Goal: Transaction & Acquisition: Purchase product/service

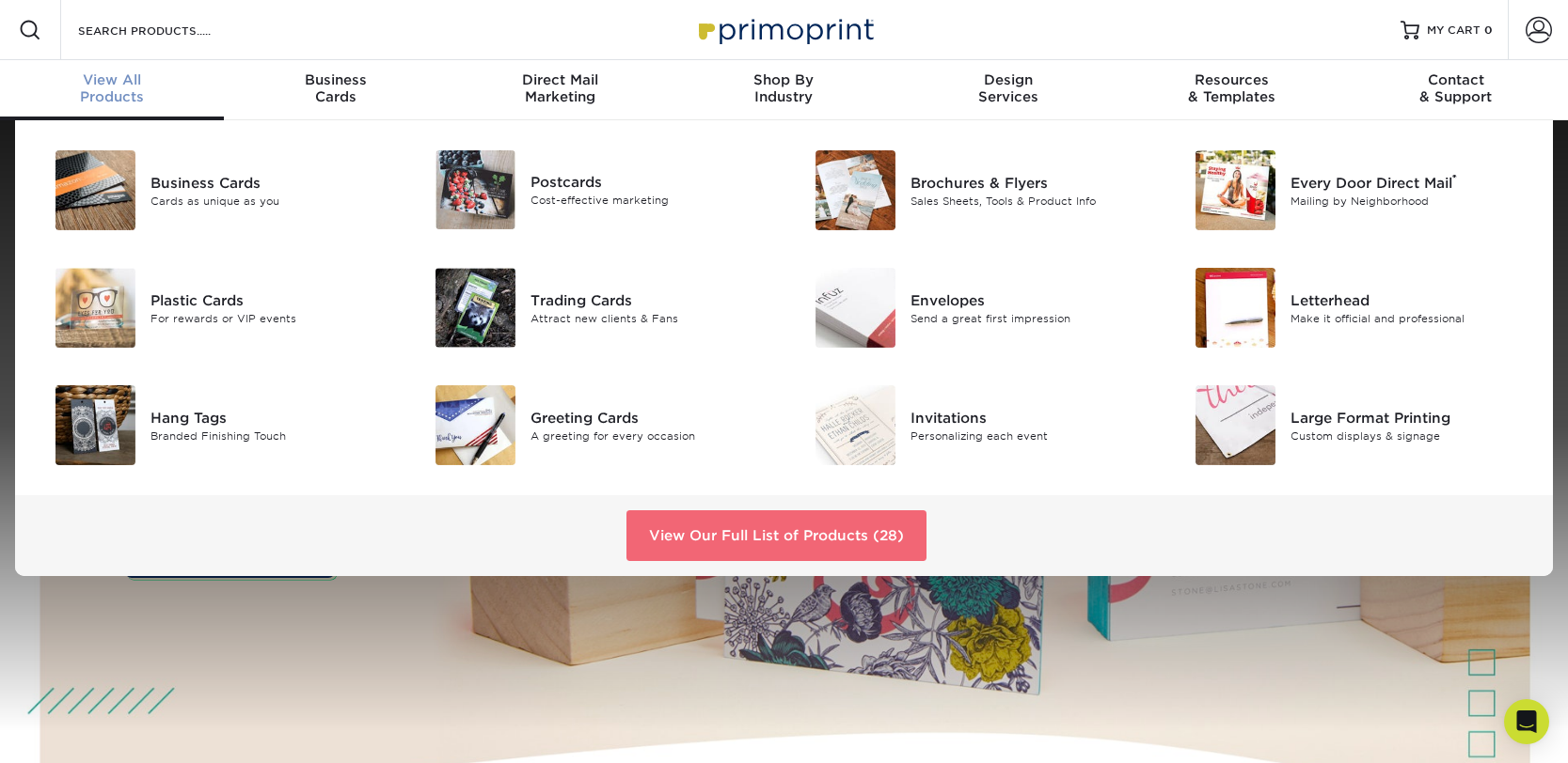
click at [699, 536] on link "View Our Full List of Products (28)" at bounding box center [776, 536] width 300 height 51
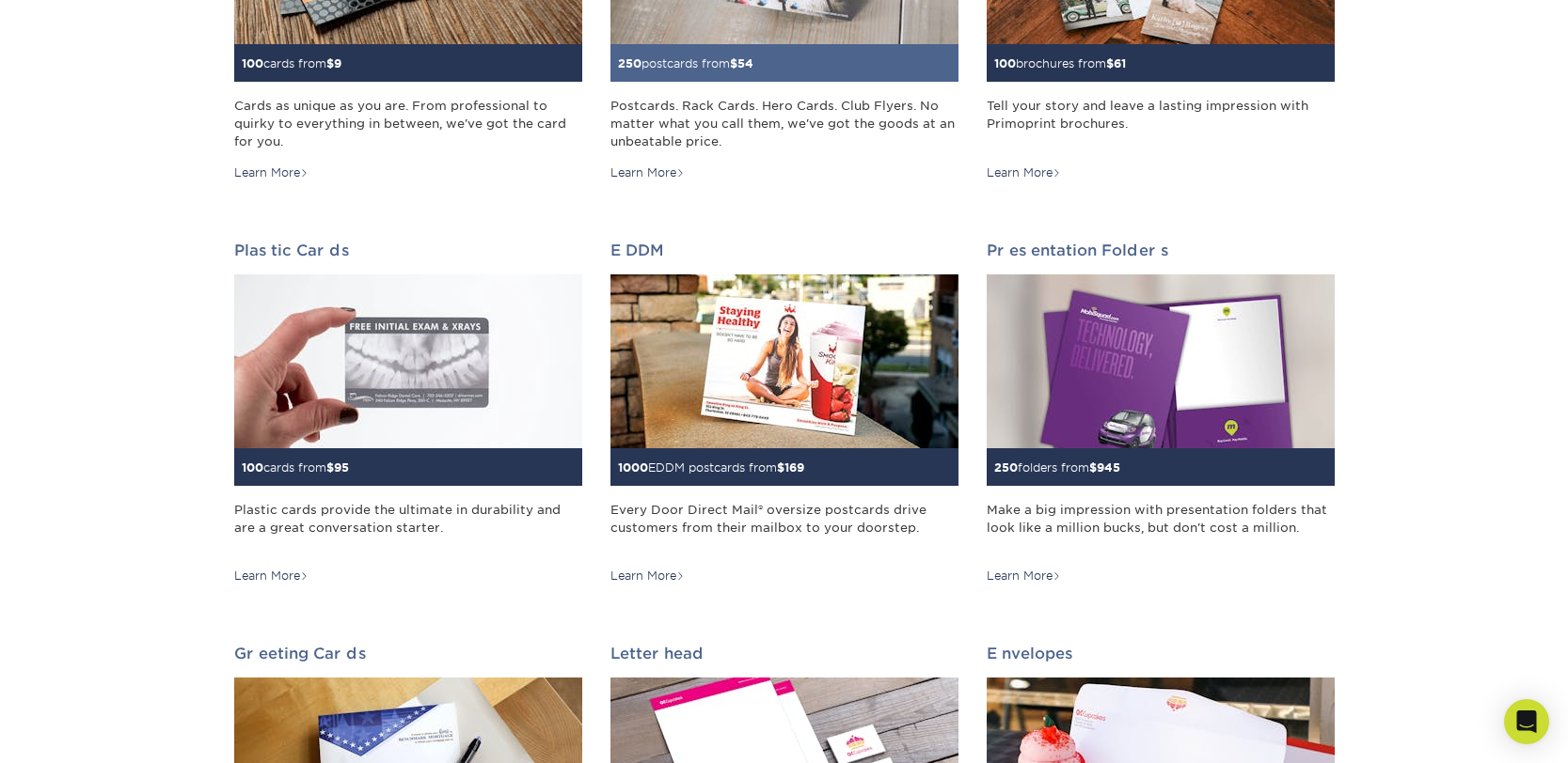
scroll to position [498, 0]
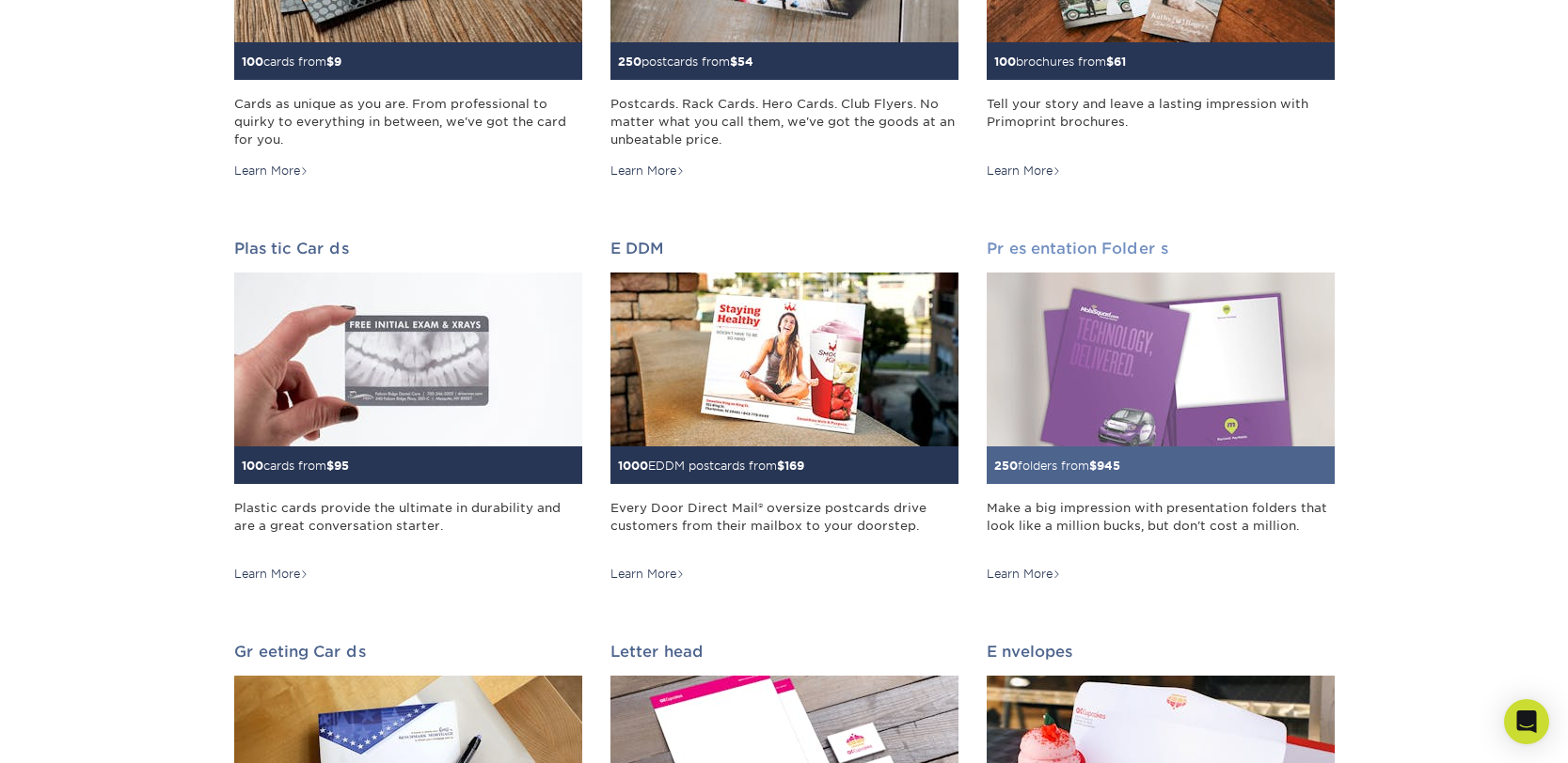
click at [1111, 376] on img at bounding box center [1161, 359] width 348 height 174
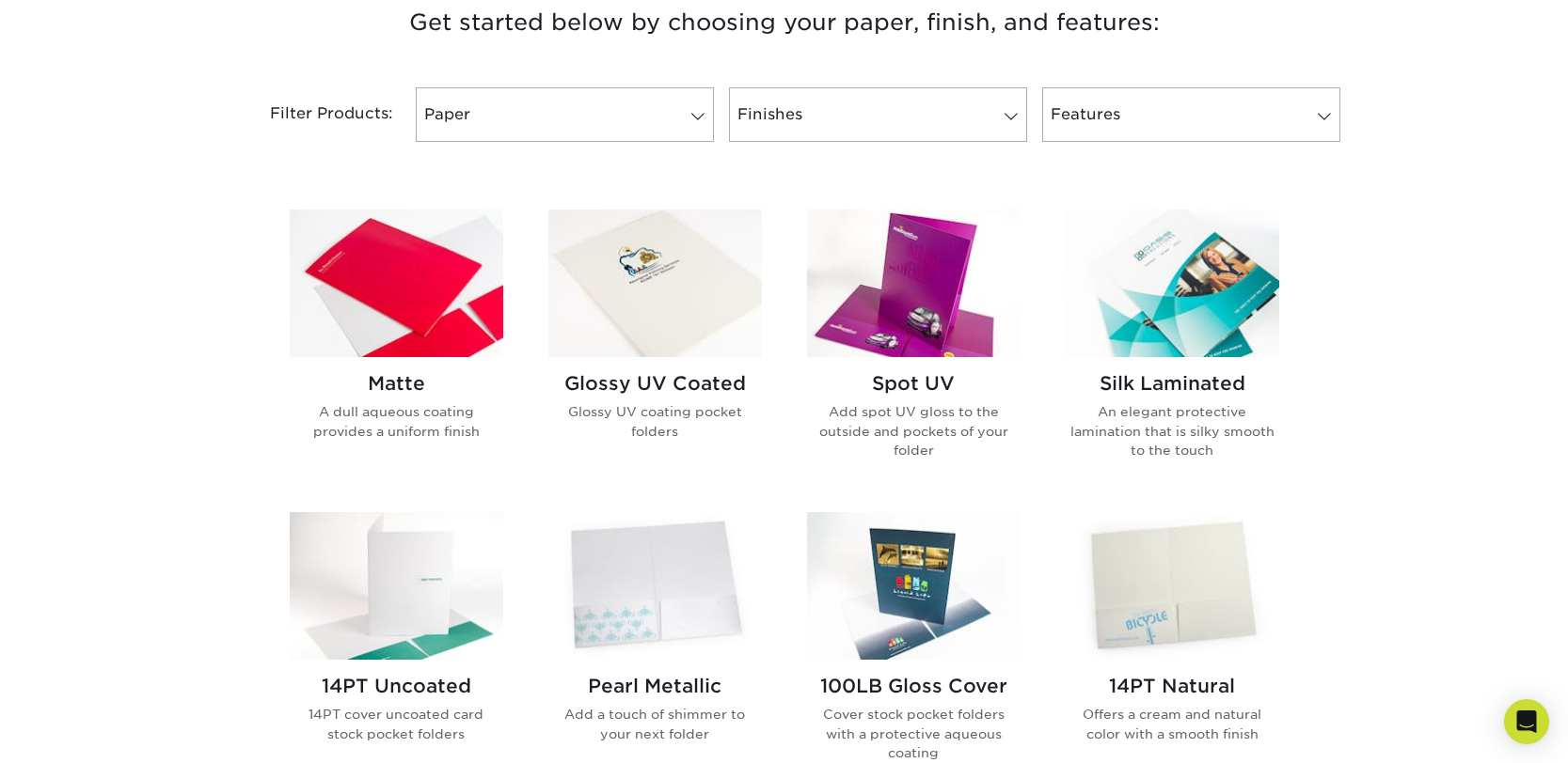
scroll to position [745, 0]
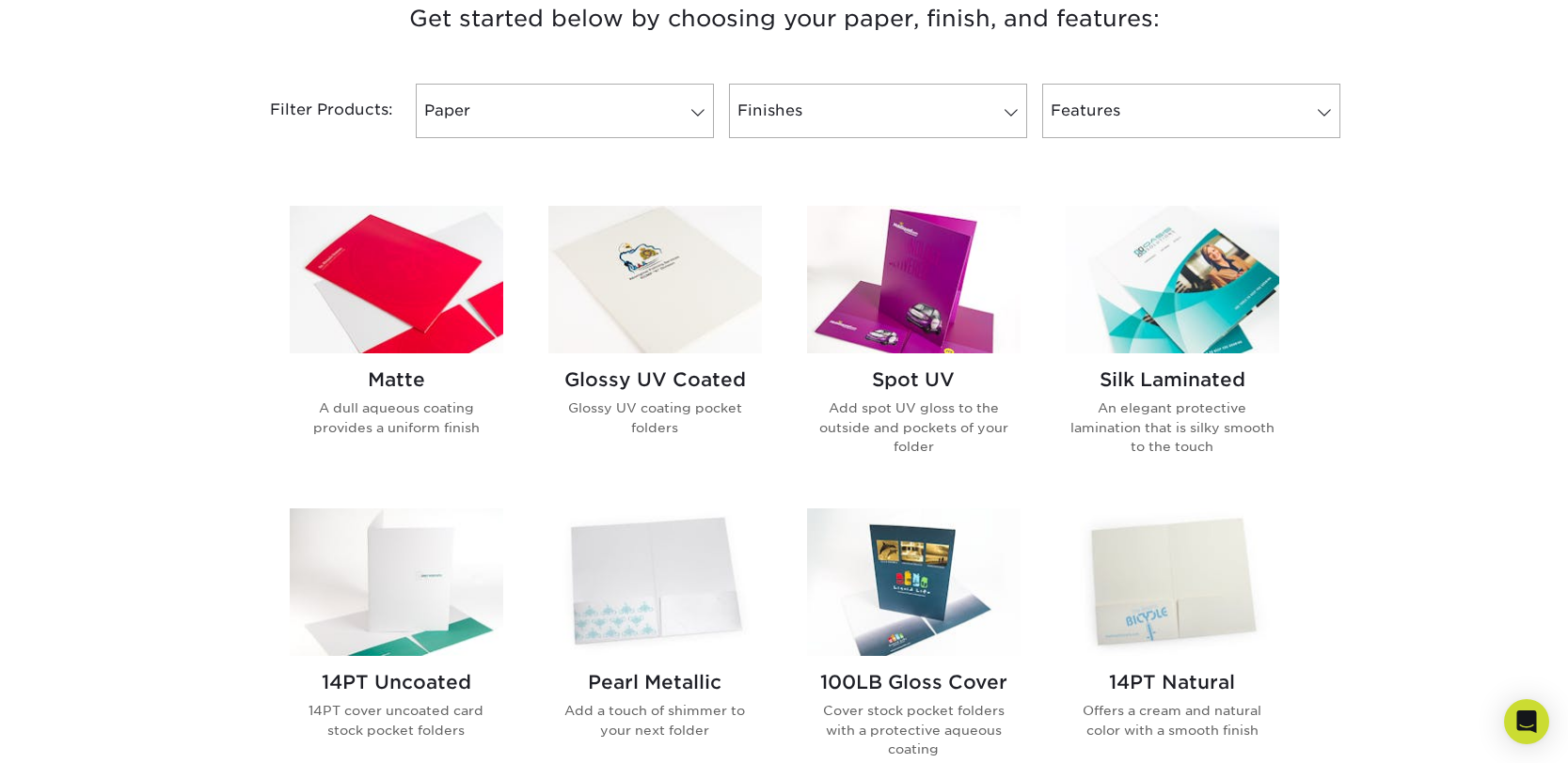
click at [1182, 316] on img at bounding box center [1172, 280] width 213 height 148
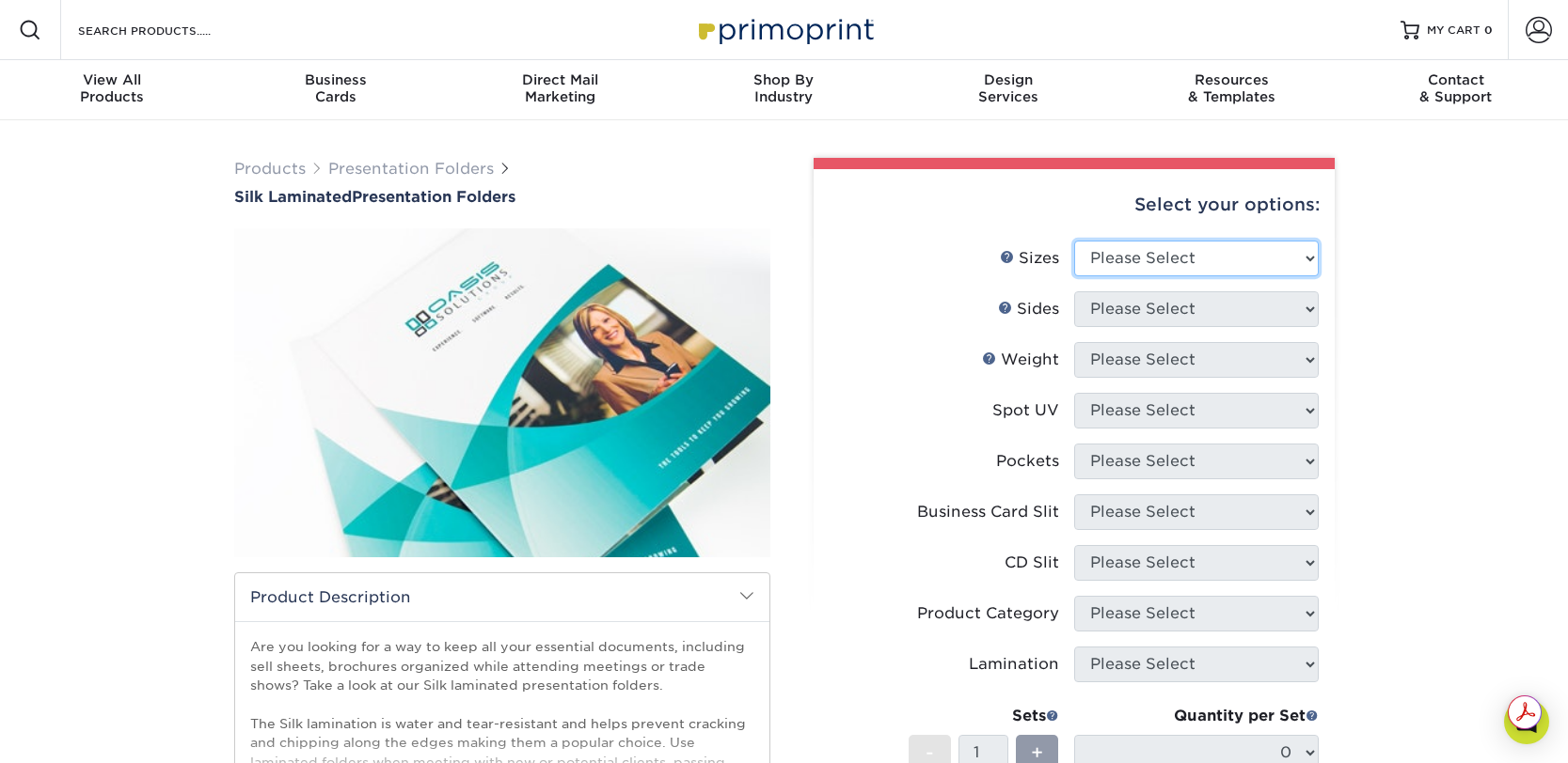
click at [1302, 255] on select "Please Select 6" x 9" 9" x 12"" at bounding box center [1196, 258] width 245 height 36
select select "9.00x12.00"
click at [1074, 241] on select "Please Select 6" x 9" 9" x 12"" at bounding box center [1196, 258] width 245 height 36
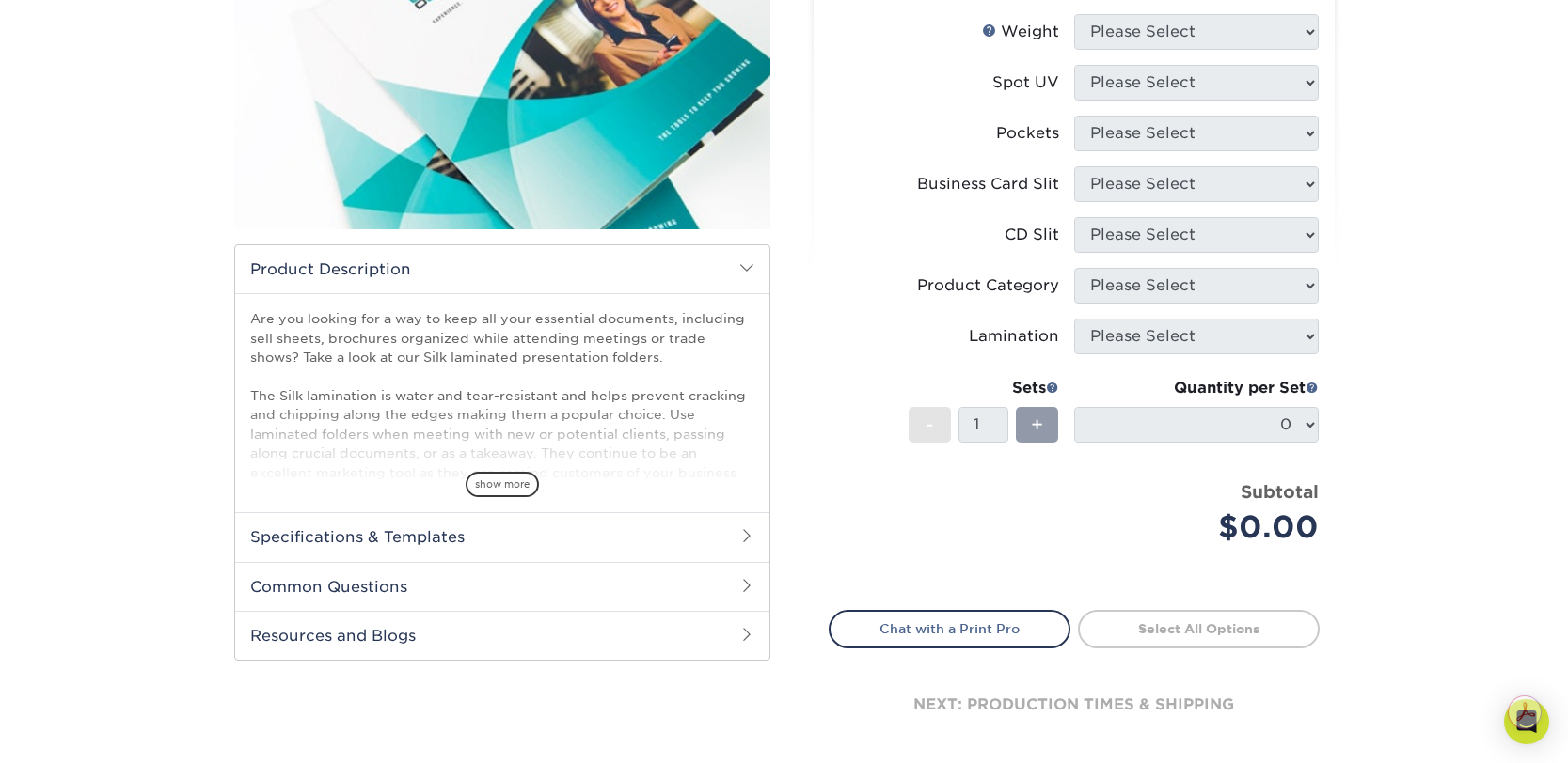
scroll to position [332, 0]
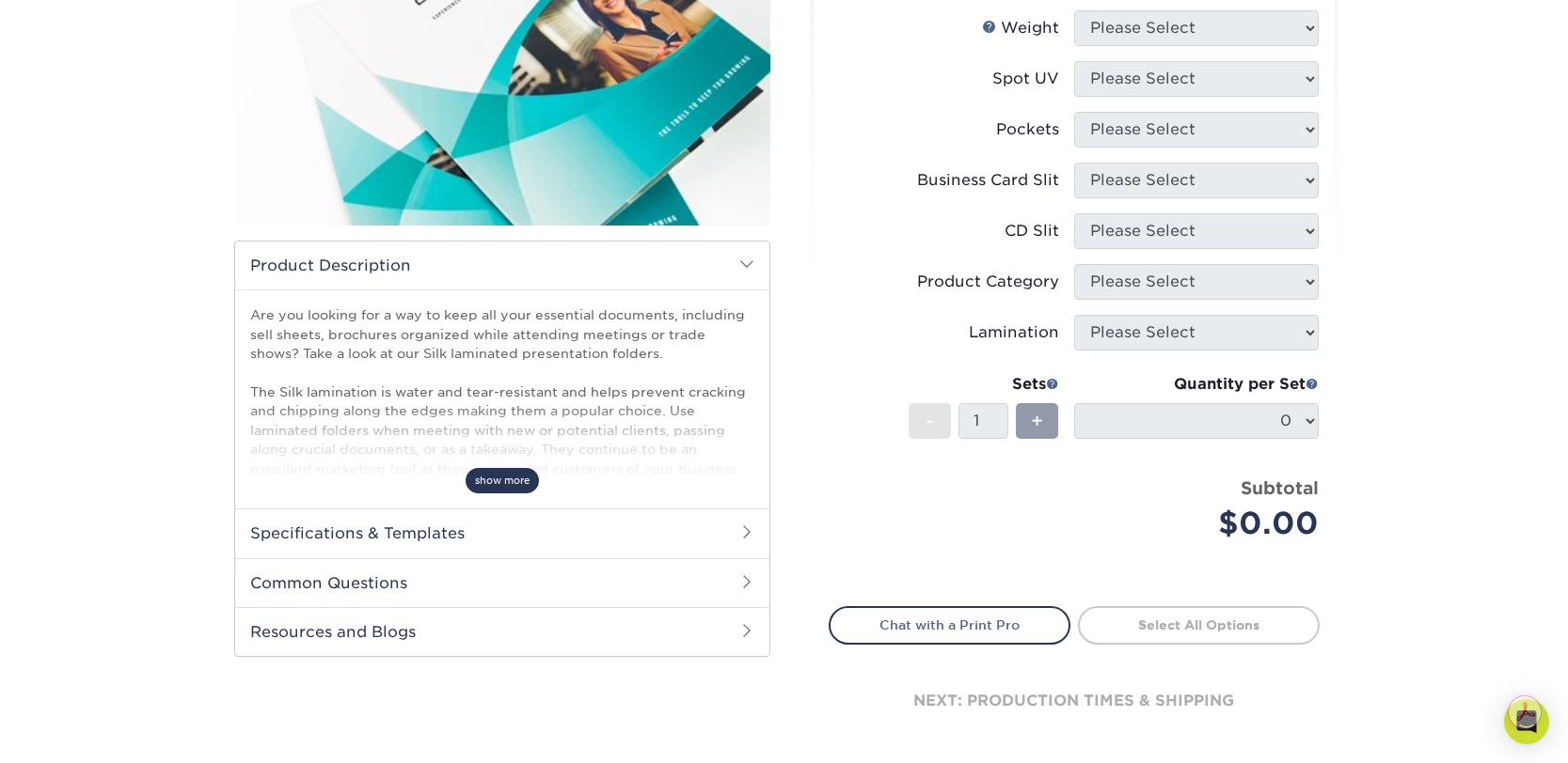
click at [497, 478] on span "show more" at bounding box center [502, 481] width 73 height 25
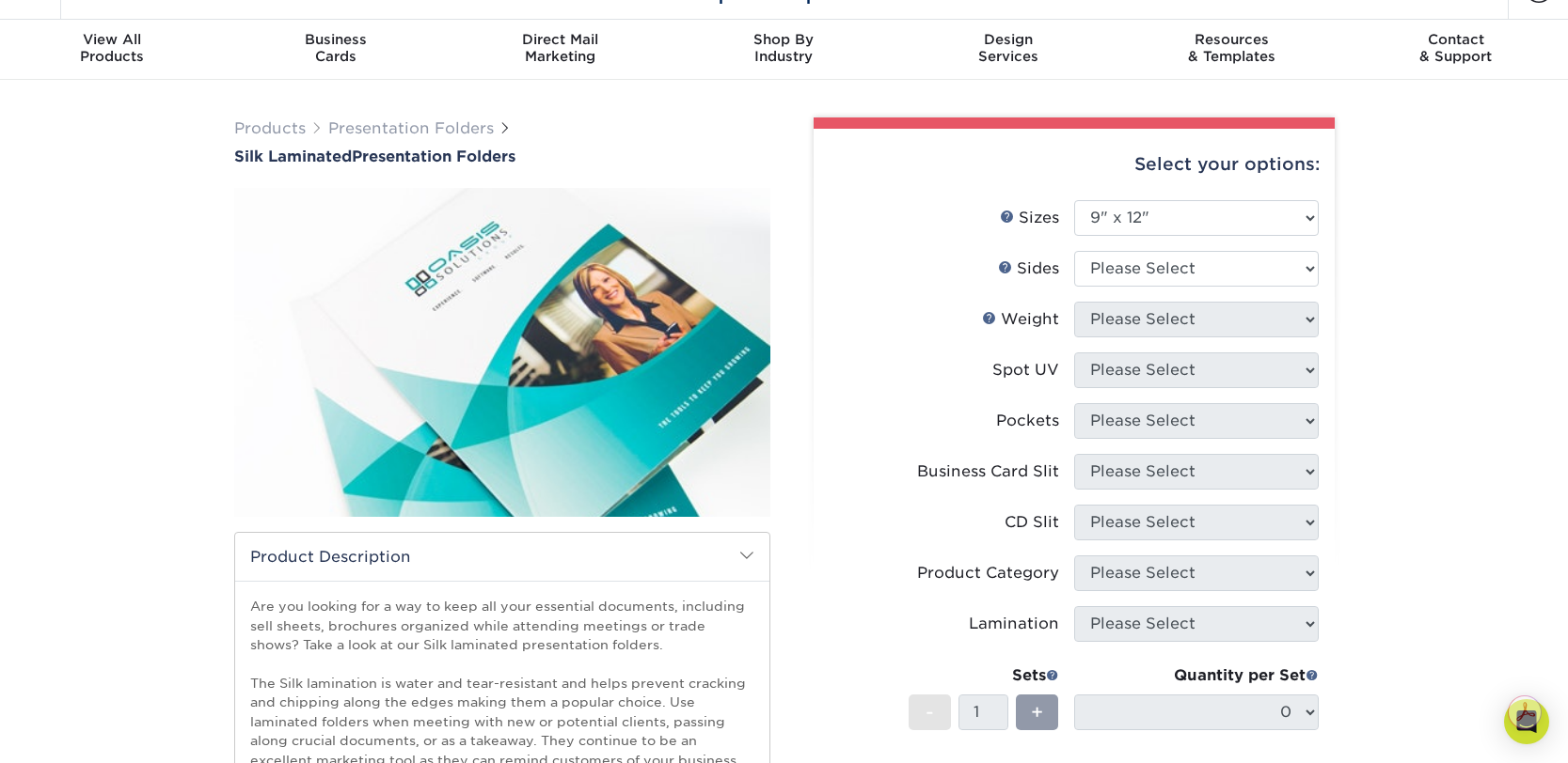
scroll to position [0, 0]
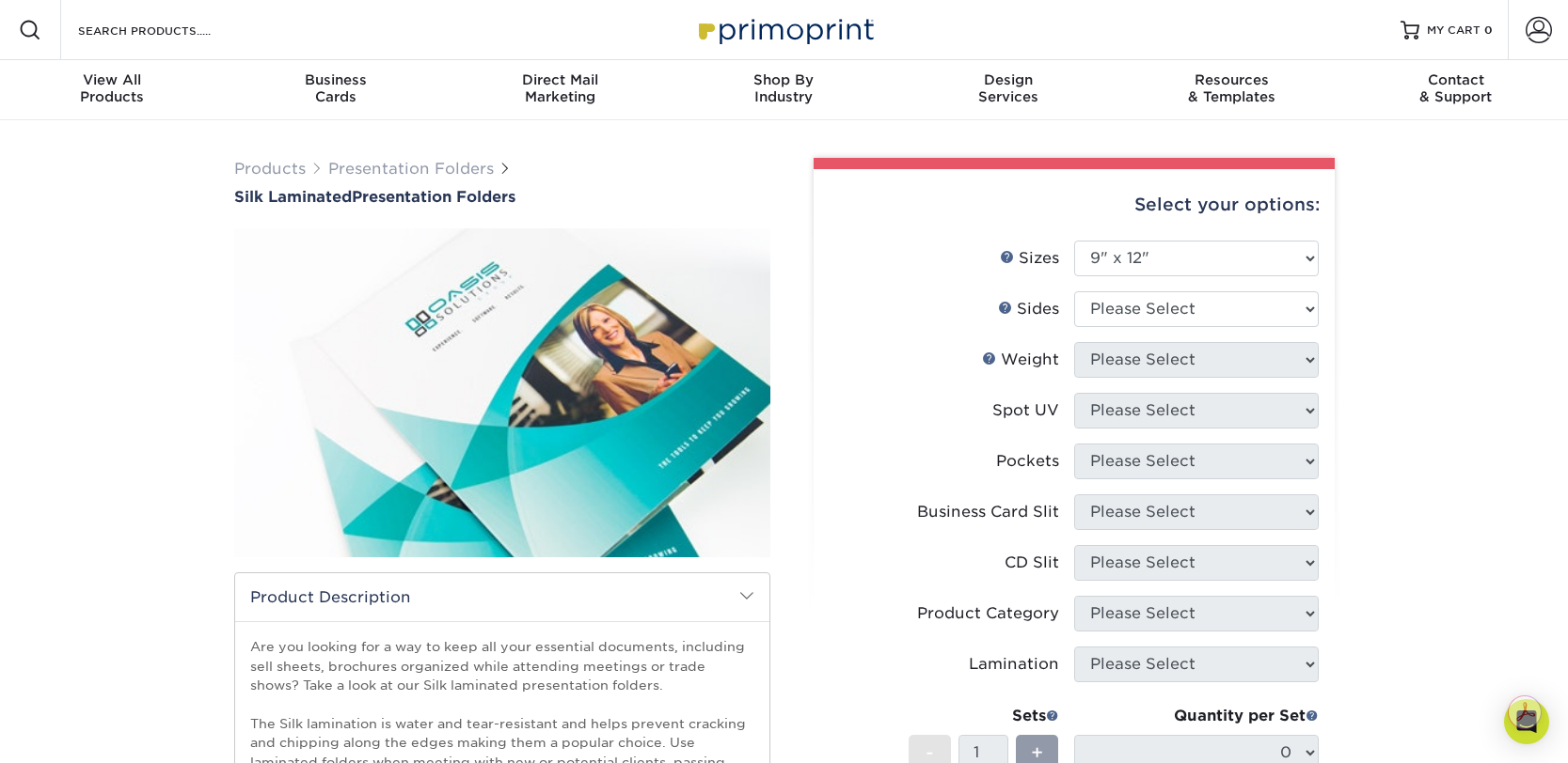
click at [567, 336] on img at bounding box center [502, 393] width 536 height 370
click at [1306, 298] on select "Please Select Print Both Sides Print Front Only" at bounding box center [1196, 309] width 245 height 36
select select "13abbda7-1d64-4f25-8bb2-c179b224825d"
click at [1074, 292] on select "Please Select Print Both Sides Print Front Only" at bounding box center [1196, 309] width 245 height 36
click at [380, 176] on link "Presentation Folders" at bounding box center [411, 169] width 165 height 18
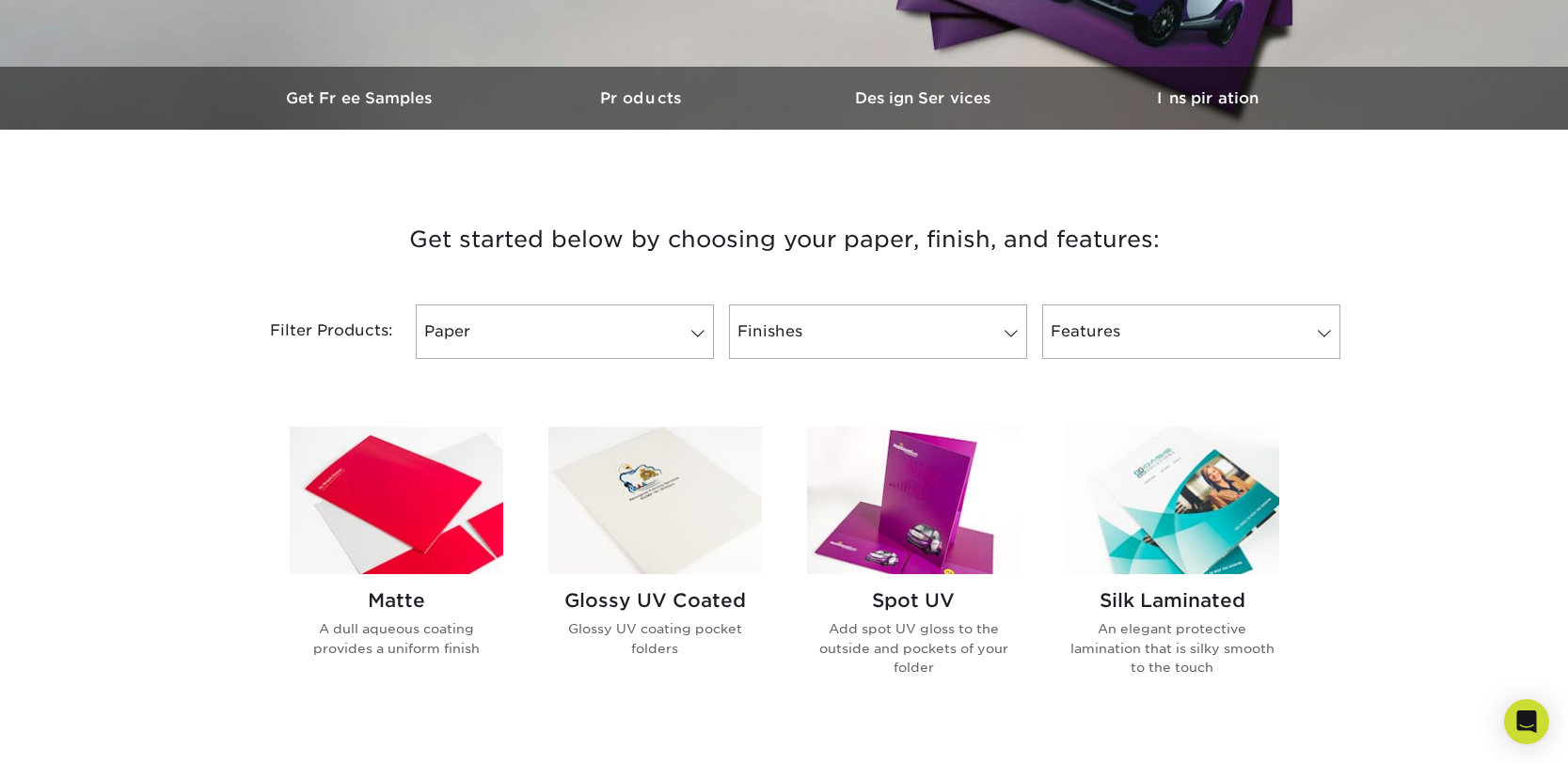
scroll to position [531, 0]
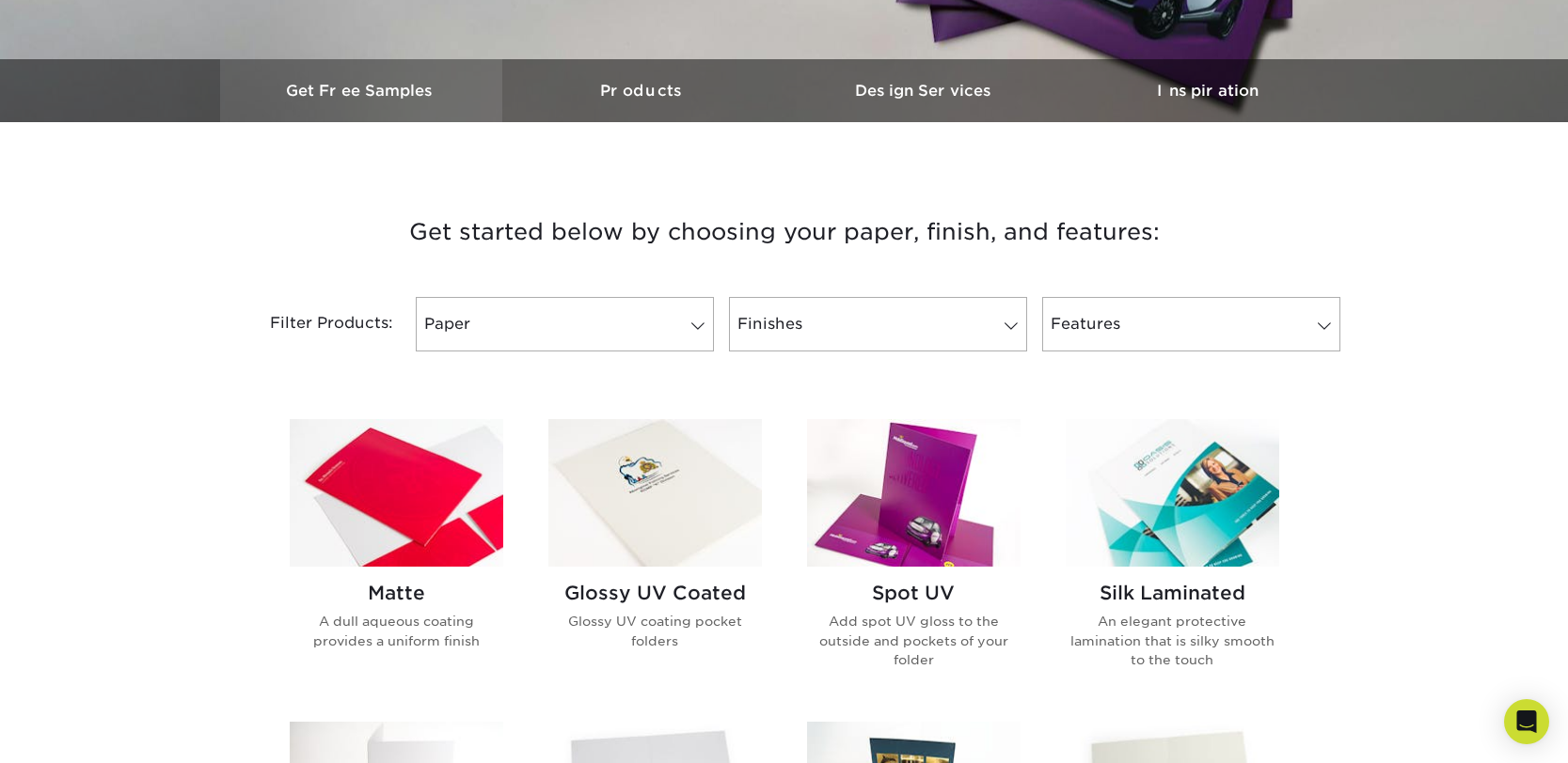
click at [398, 97] on h3 "Get Free Samples" at bounding box center [361, 90] width 282 height 18
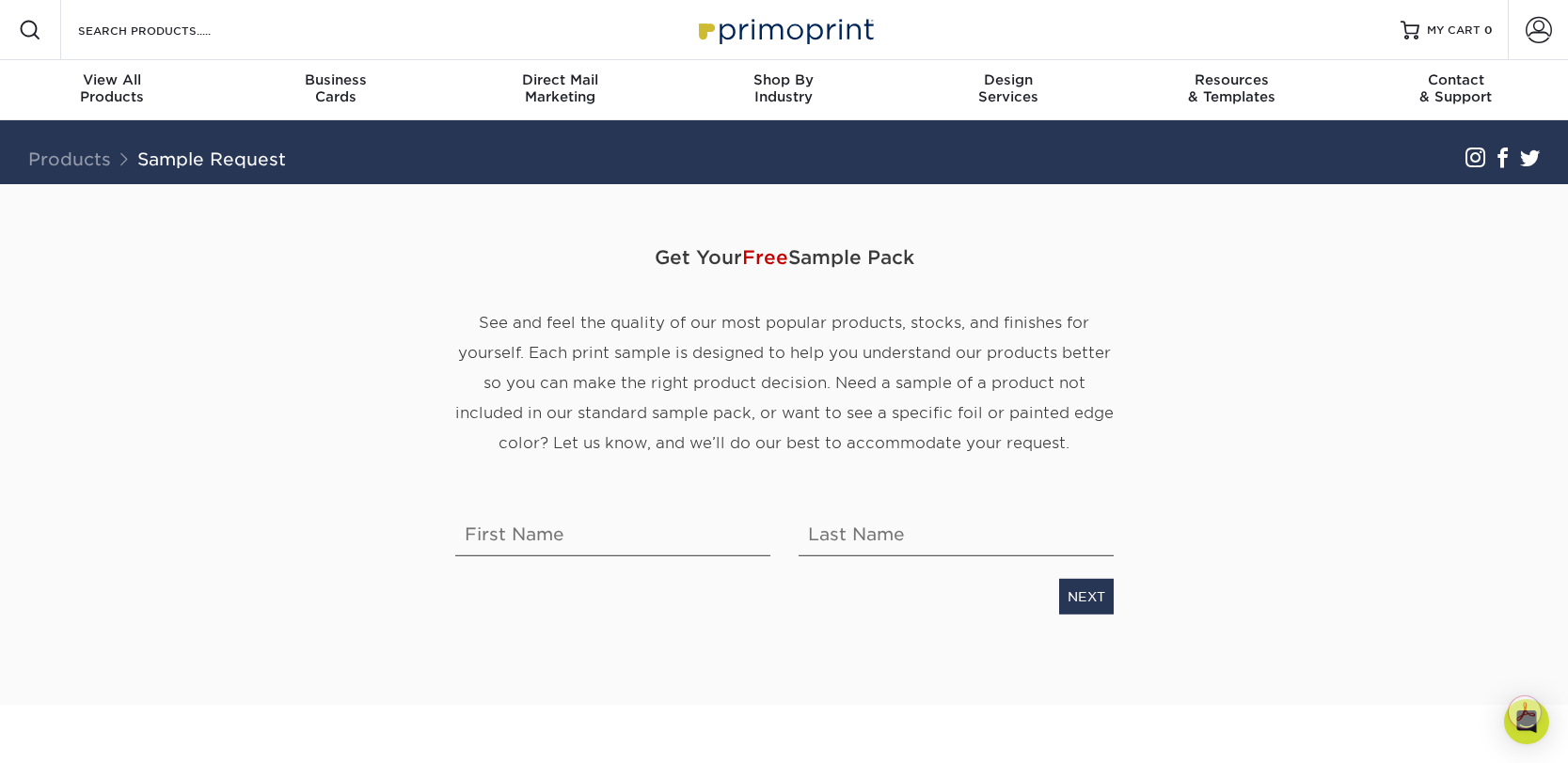
click at [69, 161] on link "Products" at bounding box center [69, 159] width 83 height 21
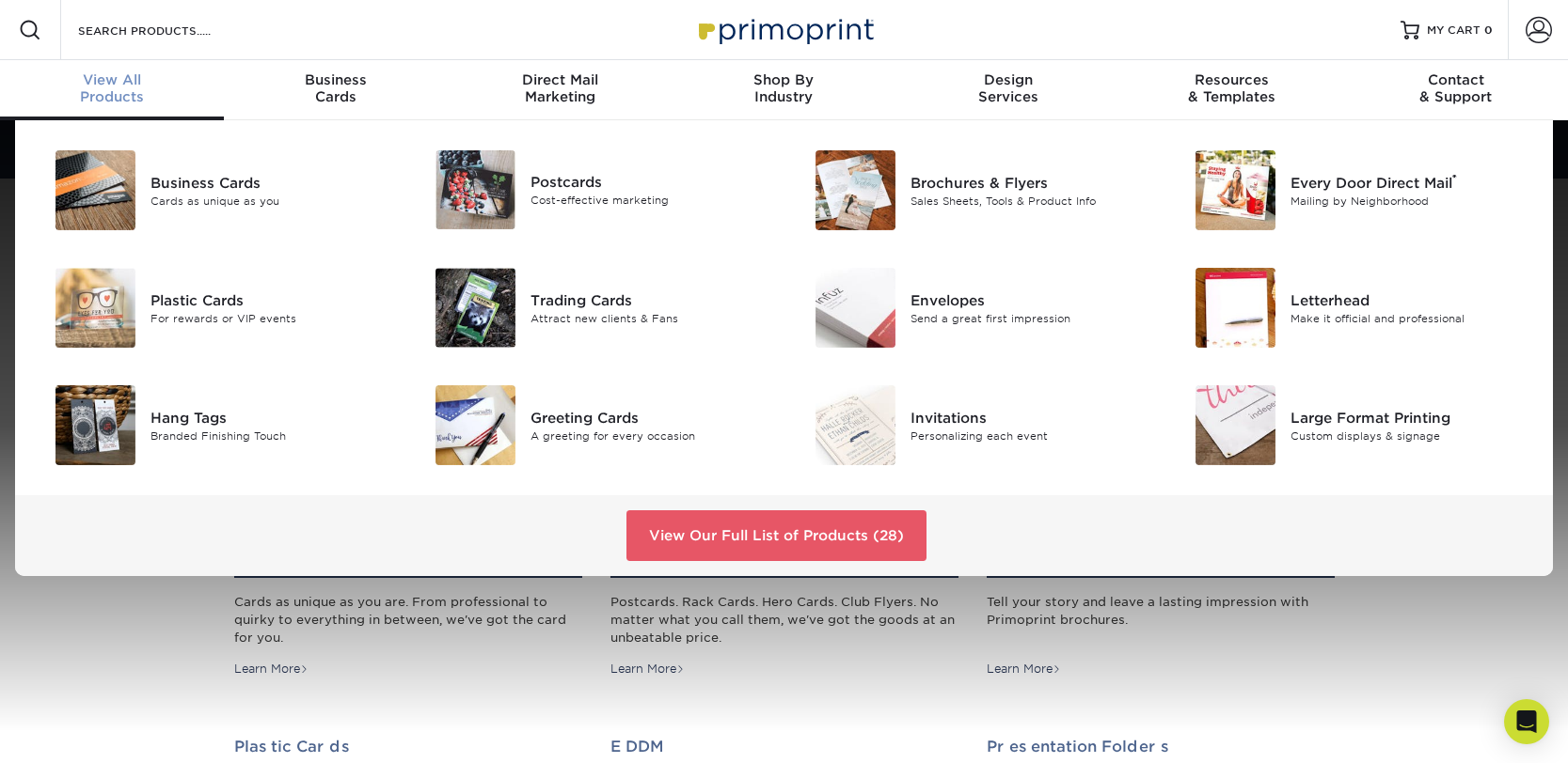
click at [135, 92] on div "View All Products" at bounding box center [111, 87] width 224 height 34
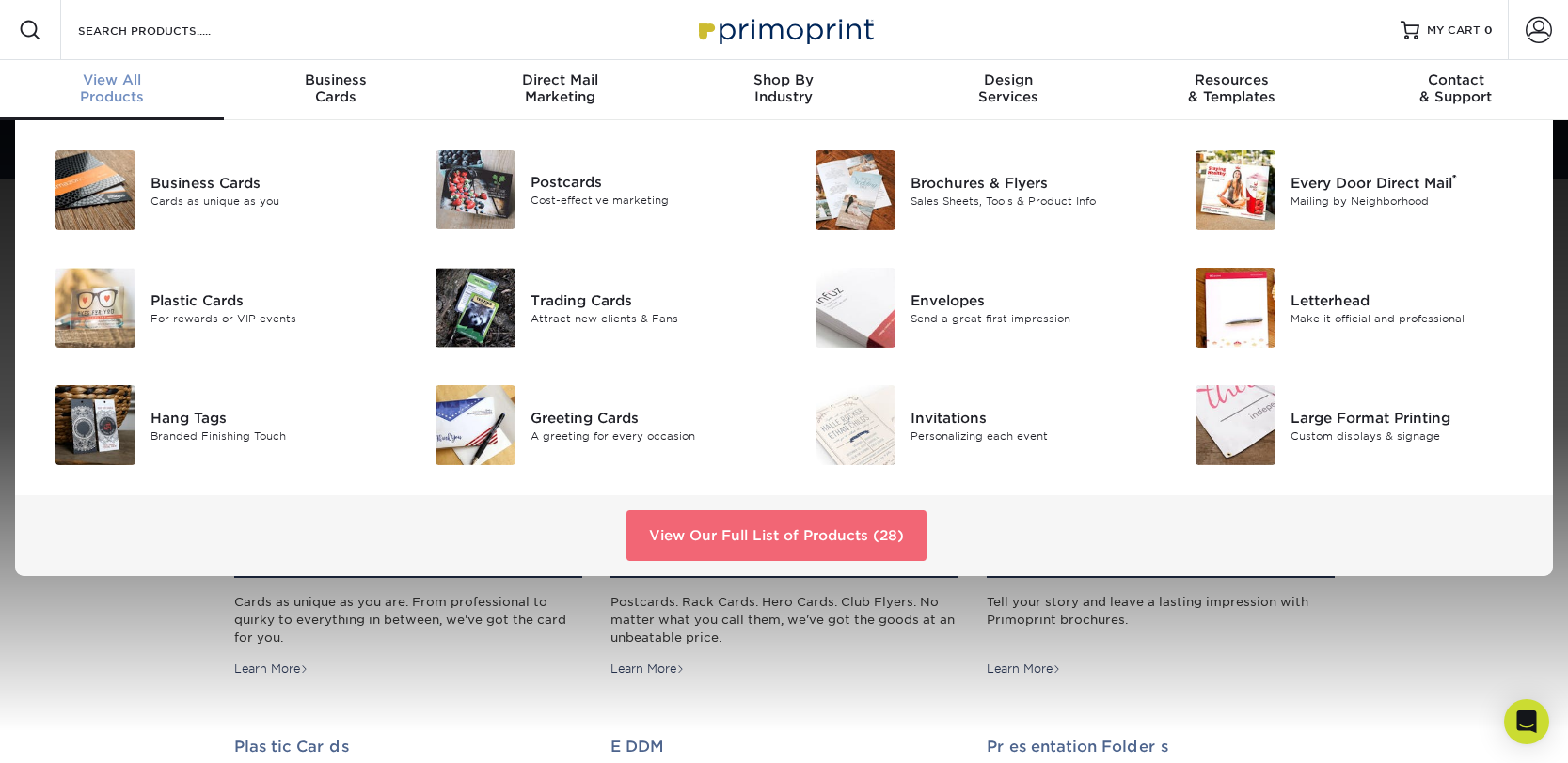
click at [785, 537] on link "View Our Full List of Products (28)" at bounding box center [776, 536] width 300 height 51
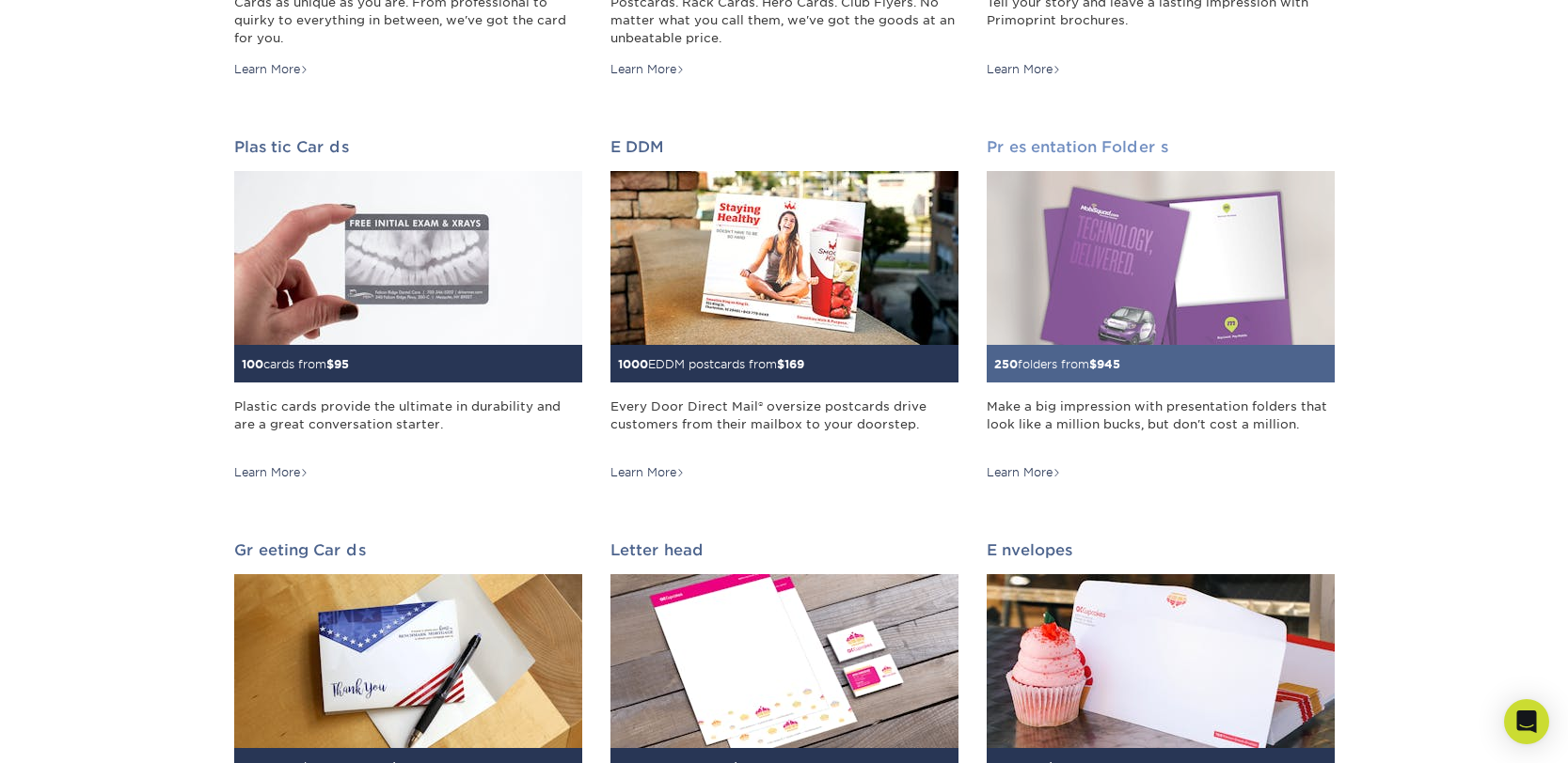
scroll to position [636, 0]
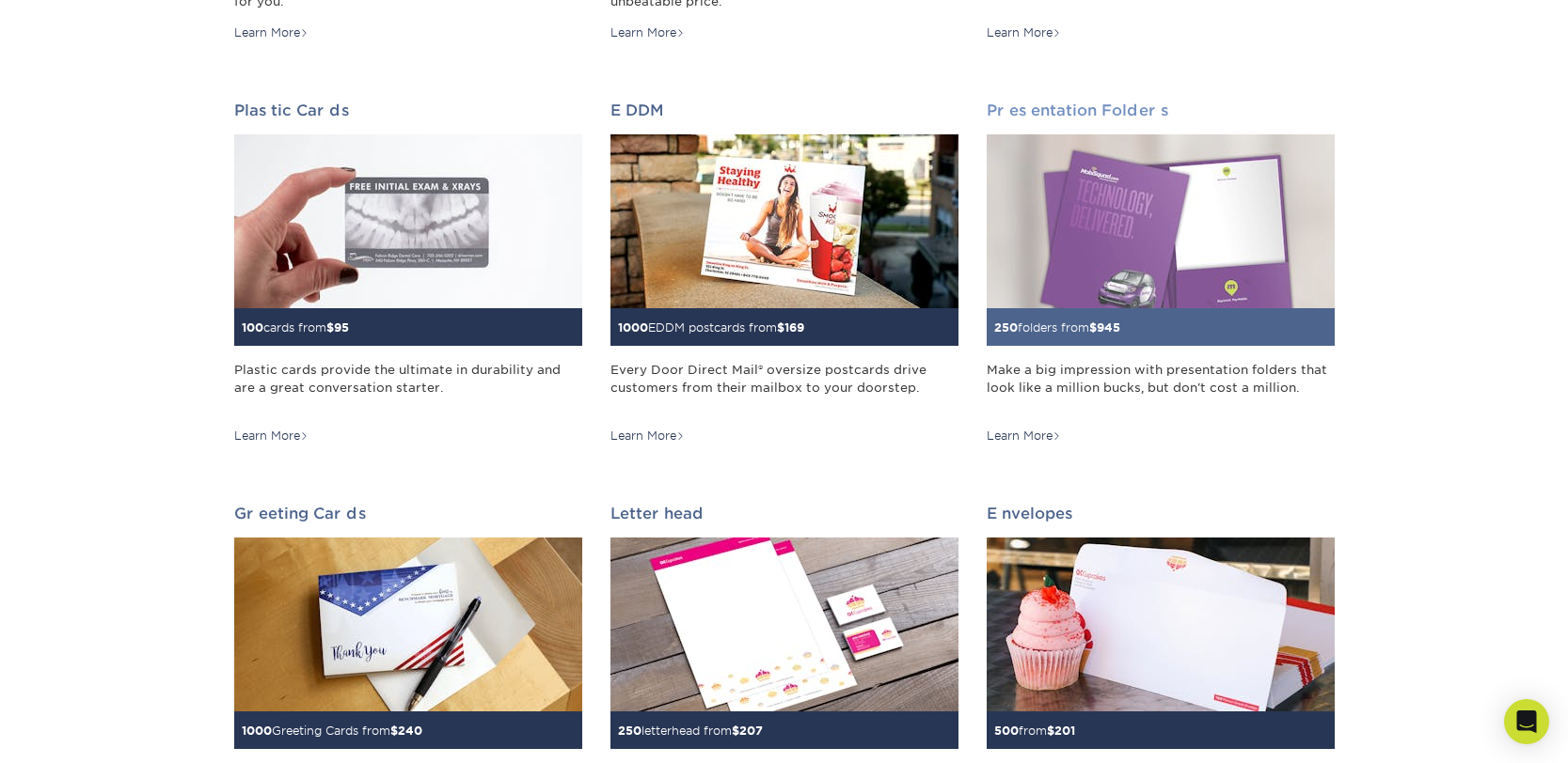
click at [1202, 268] on img at bounding box center [1161, 221] width 348 height 174
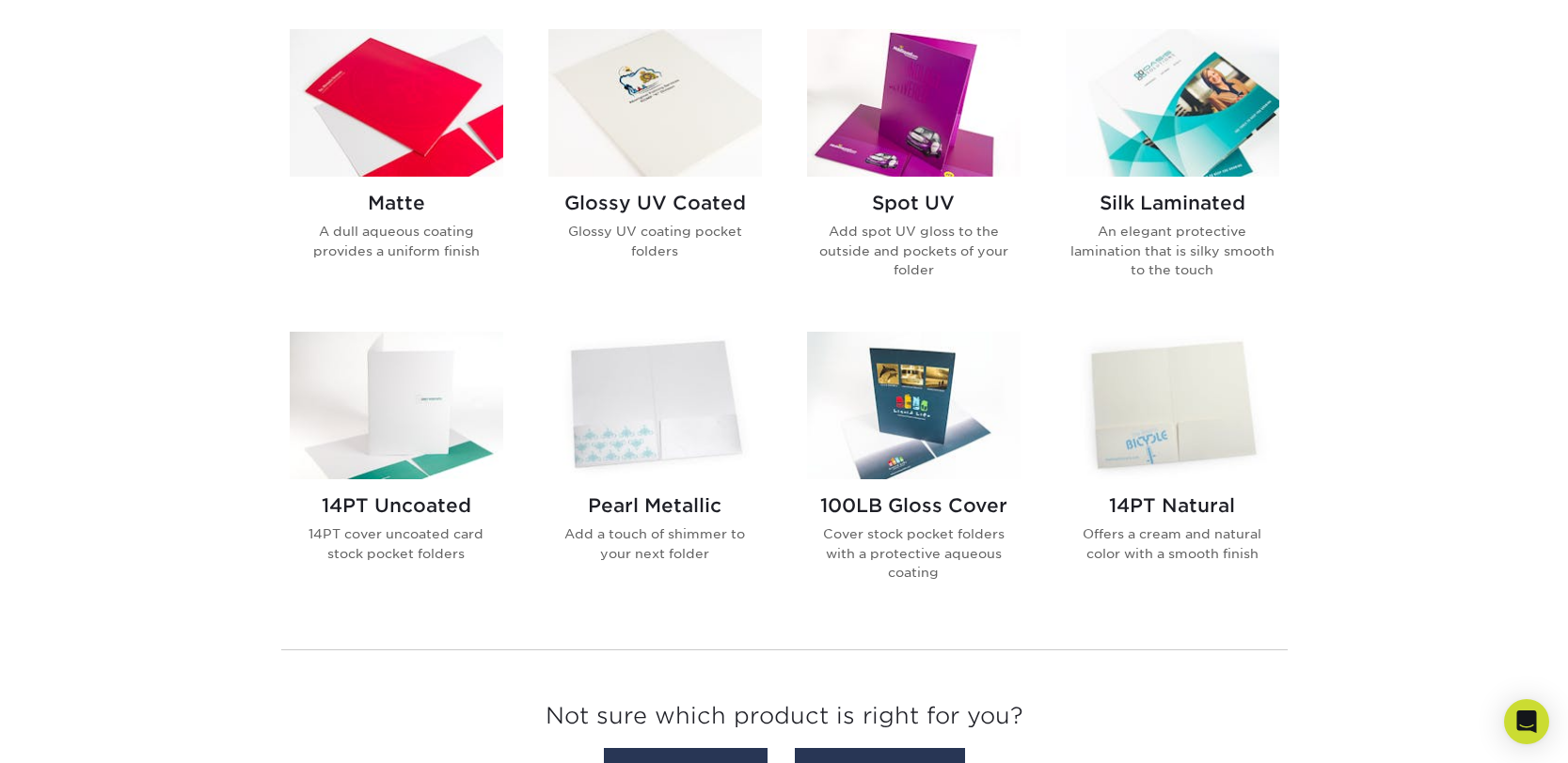
scroll to position [922, 0]
click at [1186, 194] on h2 "Silk Laminated" at bounding box center [1172, 203] width 213 height 23
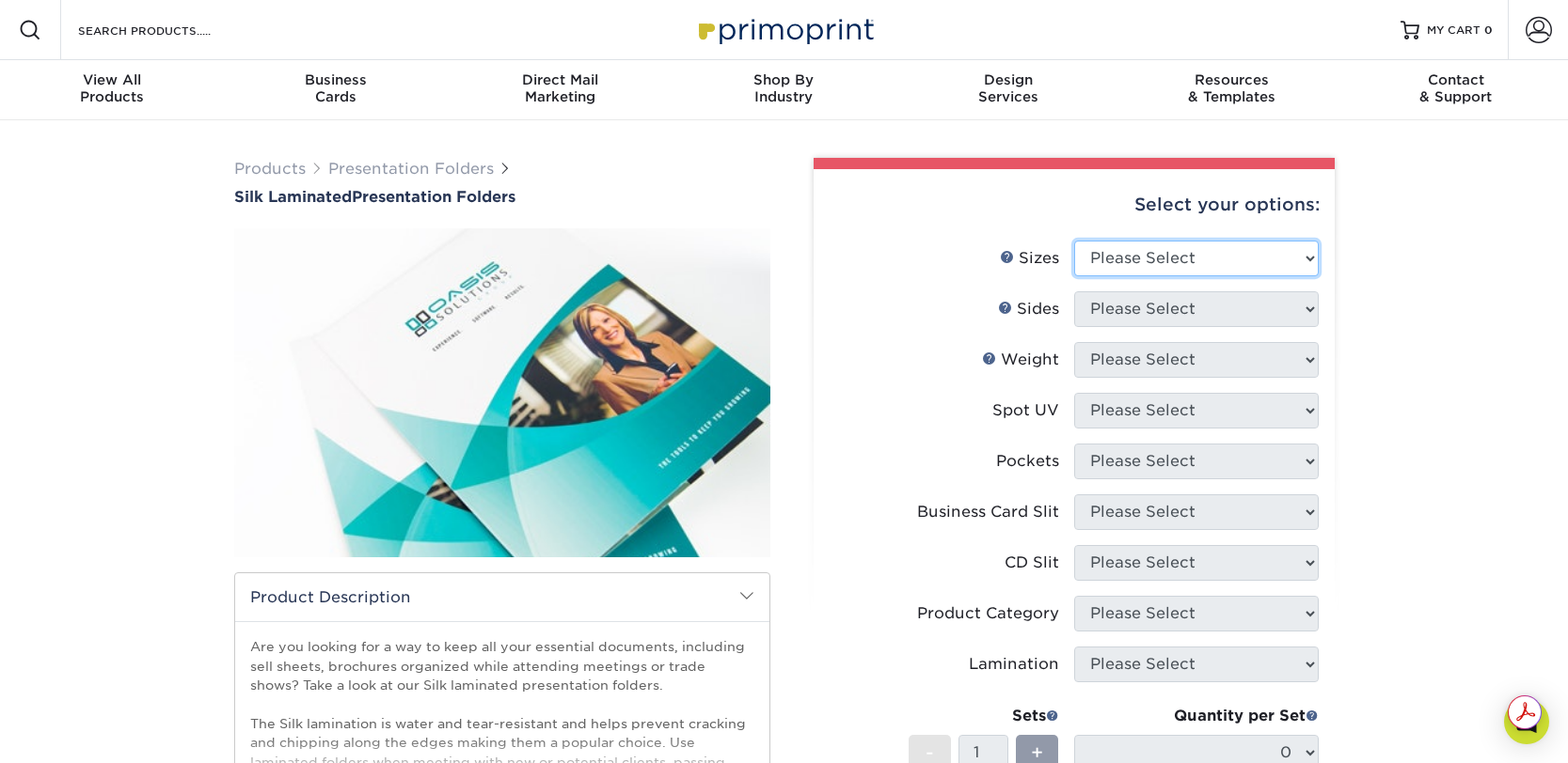
click at [1284, 246] on select "Please Select 6" x 9" 9" x 12"" at bounding box center [1196, 258] width 245 height 36
